Goal: Transaction & Acquisition: Subscribe to service/newsletter

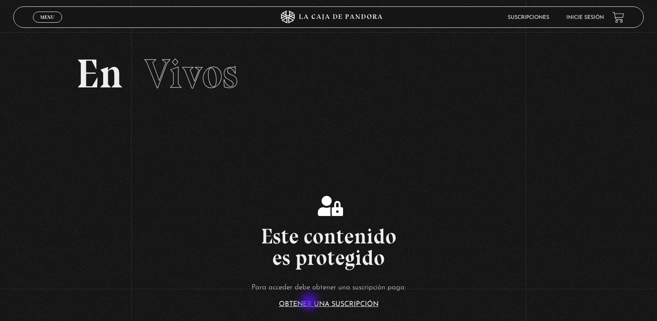
click at [310, 302] on link "Obtener una suscripción" at bounding box center [329, 303] width 100 height 7
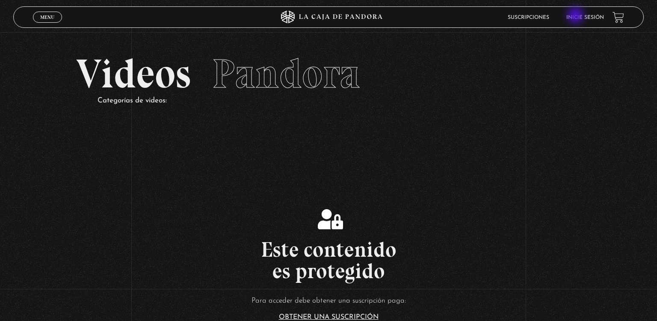
click at [577, 16] on link "Inicie sesión" at bounding box center [586, 17] width 38 height 5
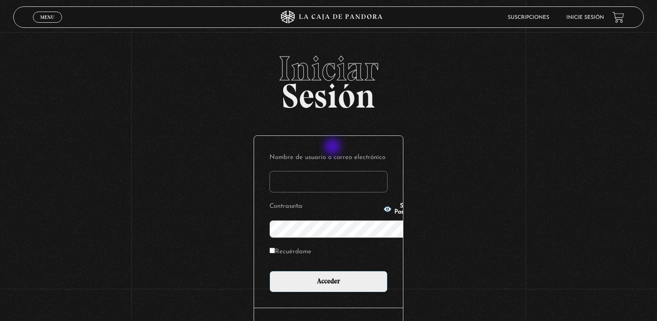
click at [334, 171] on input "Nombre de usuario o correo electrónico" at bounding box center [329, 181] width 118 height 21
click at [334, 171] on input "gracielav" at bounding box center [329, 181] width 118 height 21
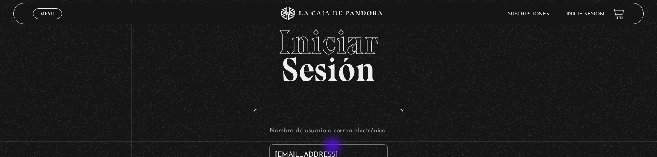
type input "gracielavq918@gmail.com"
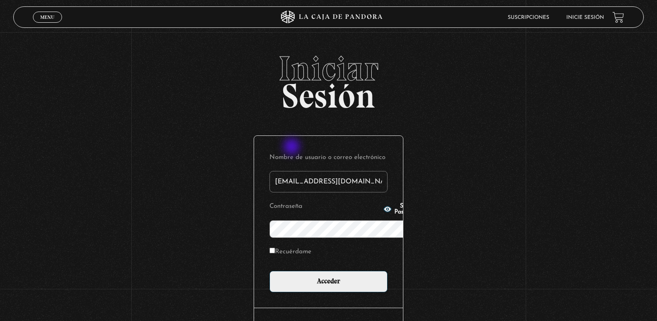
click at [293, 171] on input "gracielavq918@gmail.com" at bounding box center [329, 181] width 118 height 21
click at [293, 171] on input "gracielav" at bounding box center [329, 181] width 118 height 21
type input "gracielav918@gmail.com,,"
click at [384, 209] on icon "button" at bounding box center [388, 209] width 8 height 6
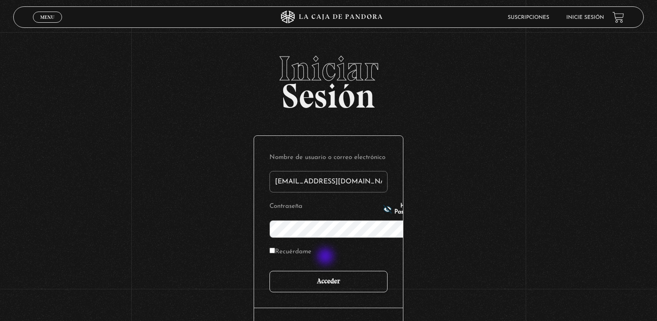
click at [327, 270] on input "Acceder" at bounding box center [329, 280] width 118 height 21
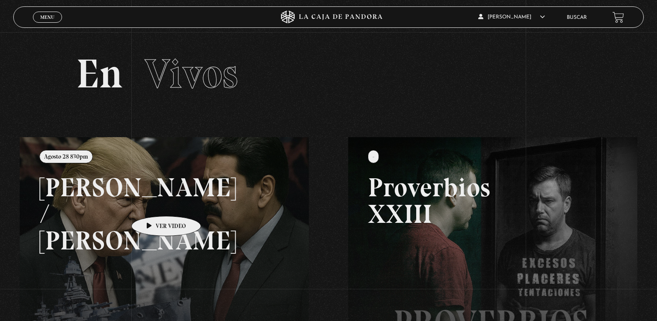
click at [153, 203] on link at bounding box center [348, 297] width 657 height 321
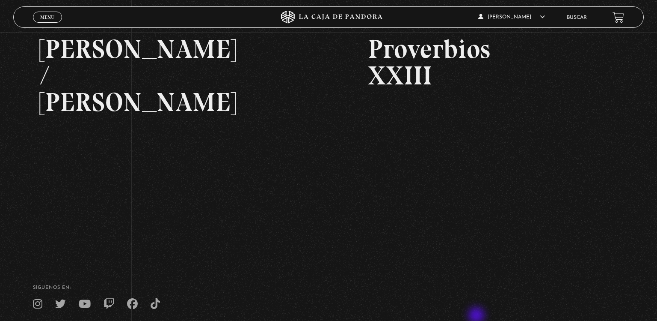
scroll to position [142, 0]
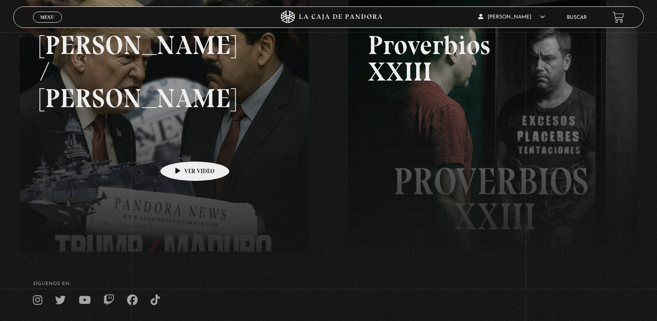
click at [181, 148] on link at bounding box center [348, 155] width 657 height 321
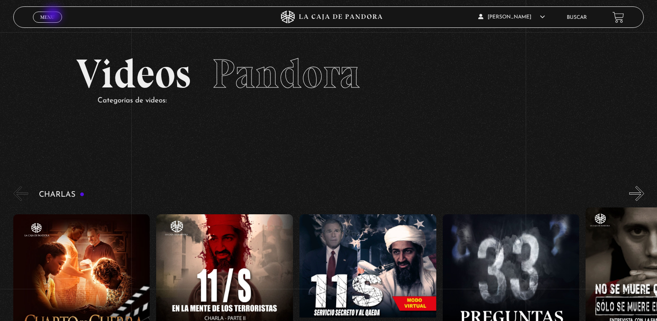
click at [54, 15] on span "Menu" at bounding box center [47, 17] width 14 height 5
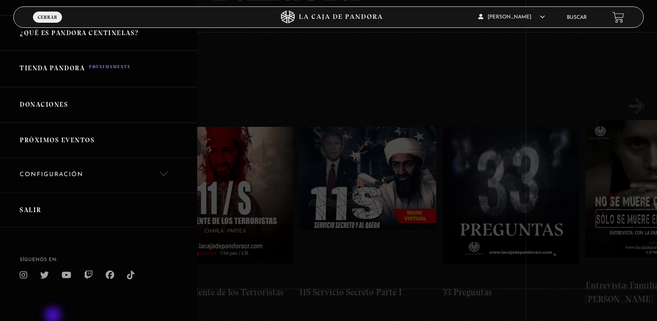
scroll to position [111, 0]
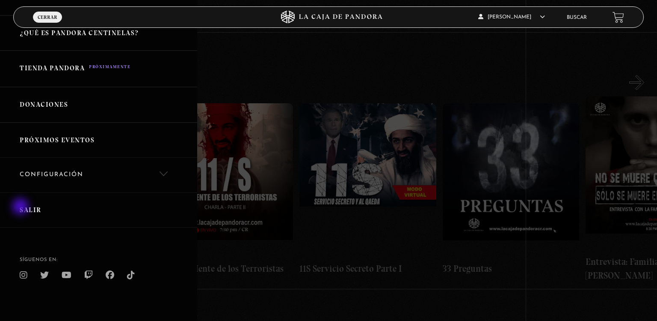
click at [21, 207] on link "Salir" at bounding box center [98, 210] width 197 height 36
